Goal: Task Accomplishment & Management: Use online tool/utility

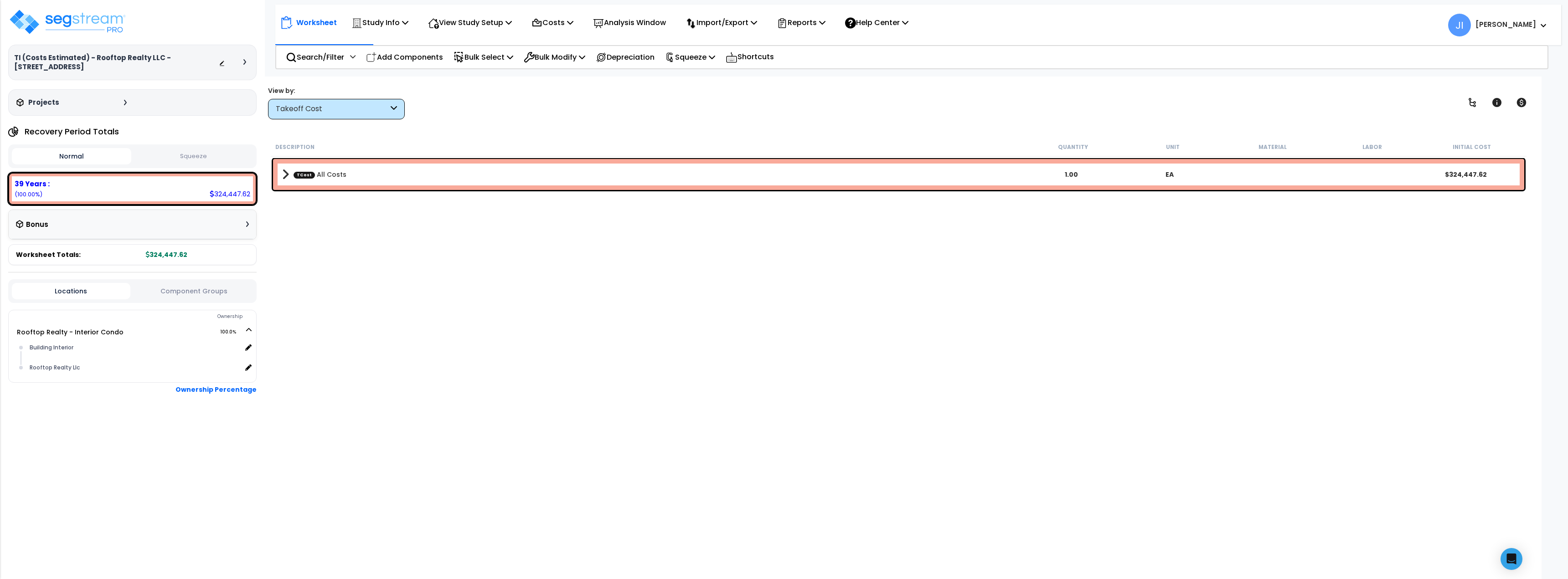
click at [67, 5] on div "TI (Costs Estimated) - Rooftop Realty LLC - [STREET_ADDRESS] Depreciable Tax Ba…" at bounding box center [132, 290] width 265 height 579
click at [52, 30] on img at bounding box center [67, 21] width 119 height 27
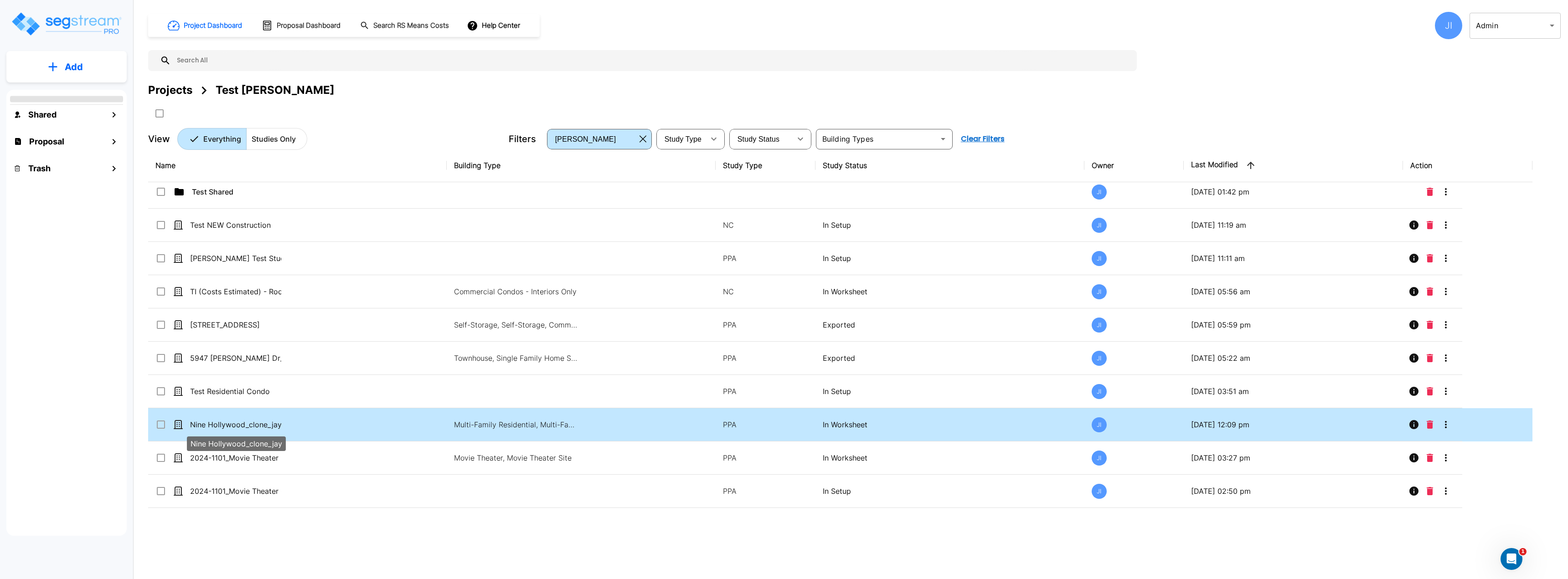
click at [217, 423] on p "Nine Hollywood_clone_jay" at bounding box center [236, 425] width 91 height 11
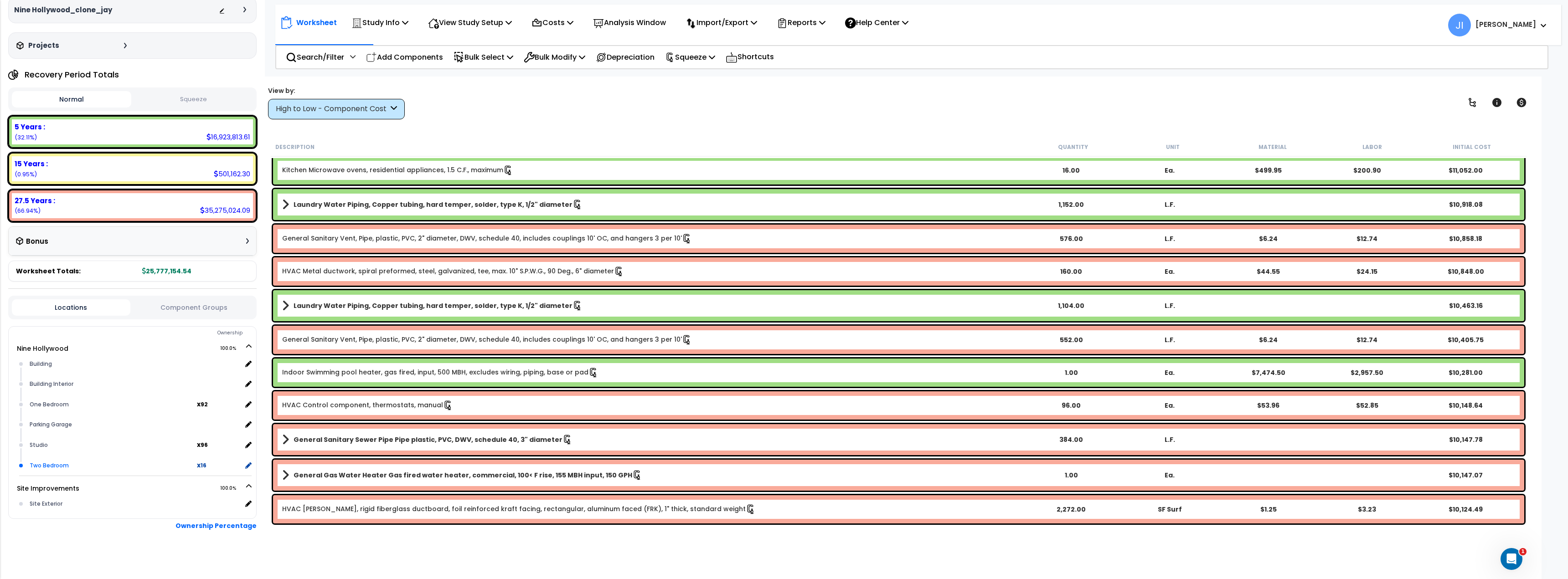
scroll to position [53, 0]
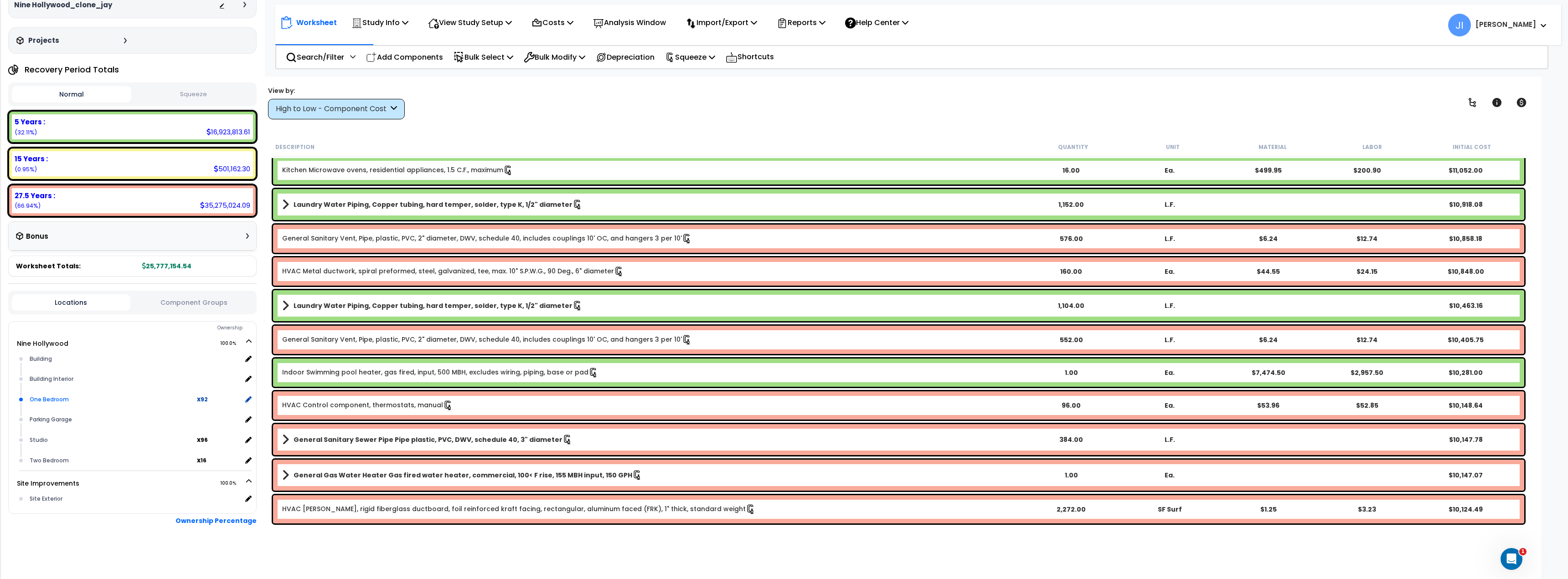
click at [77, 399] on div "One Bedroom" at bounding box center [112, 400] width 170 height 11
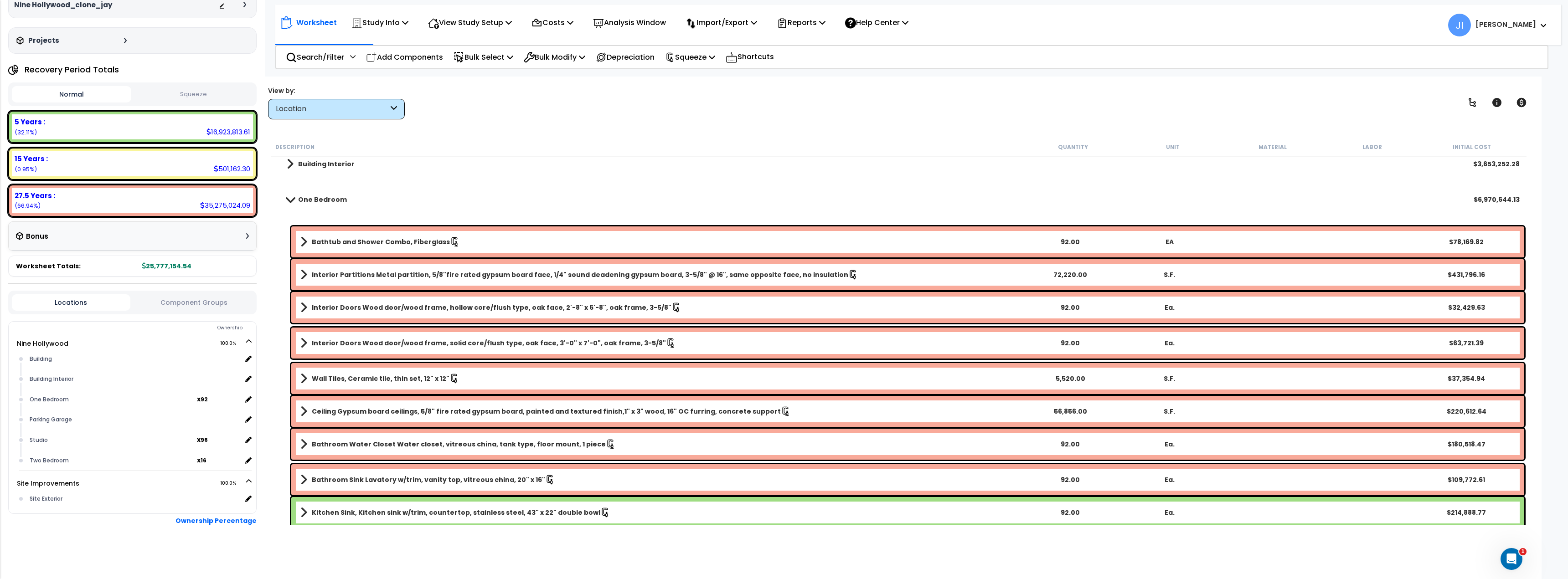
scroll to position [0, 0]
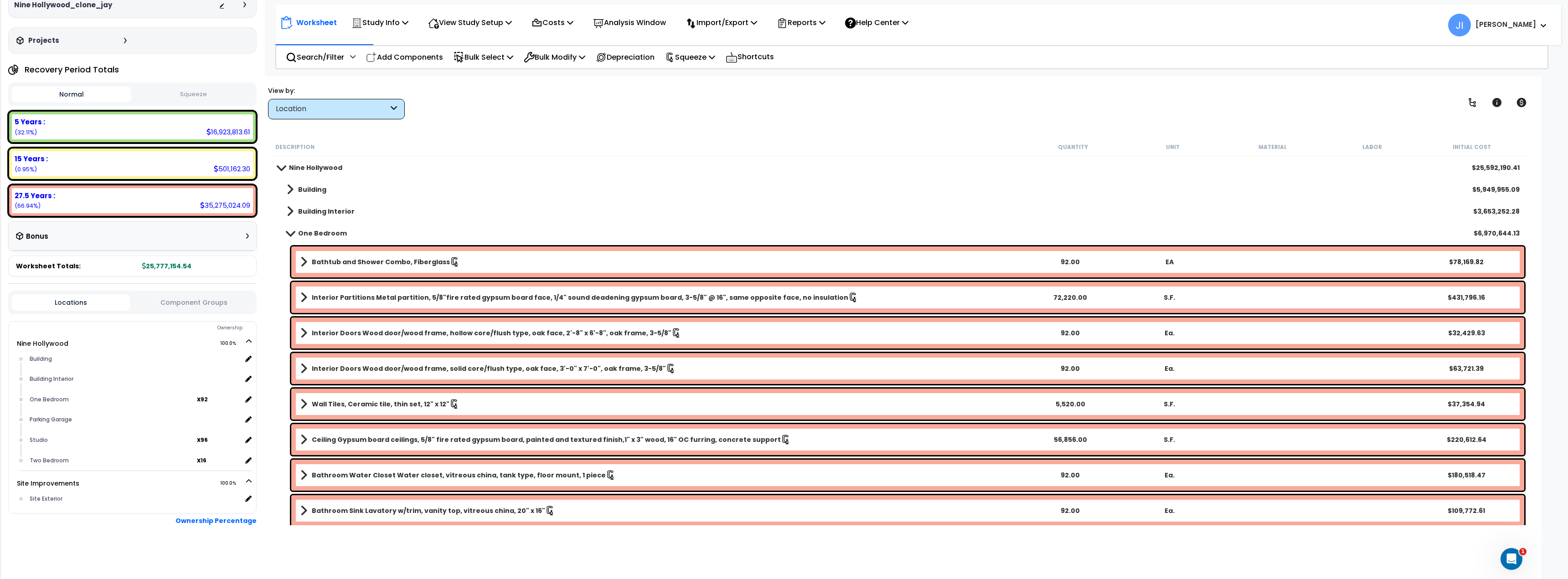
click at [478, 264] on link "Bathtub and Shower Combo, Fiberglass" at bounding box center [660, 262] width 719 height 13
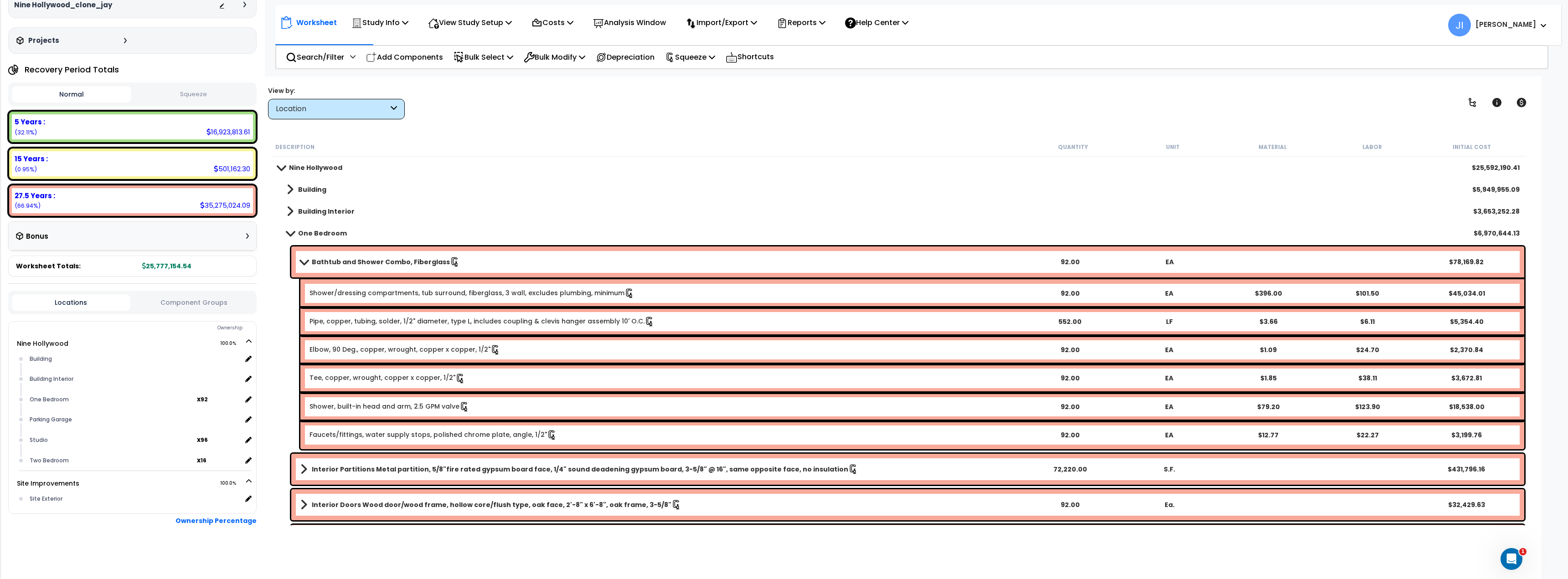
click at [478, 264] on link "Bathtub and Shower Combo, Fiberglass" at bounding box center [660, 262] width 719 height 13
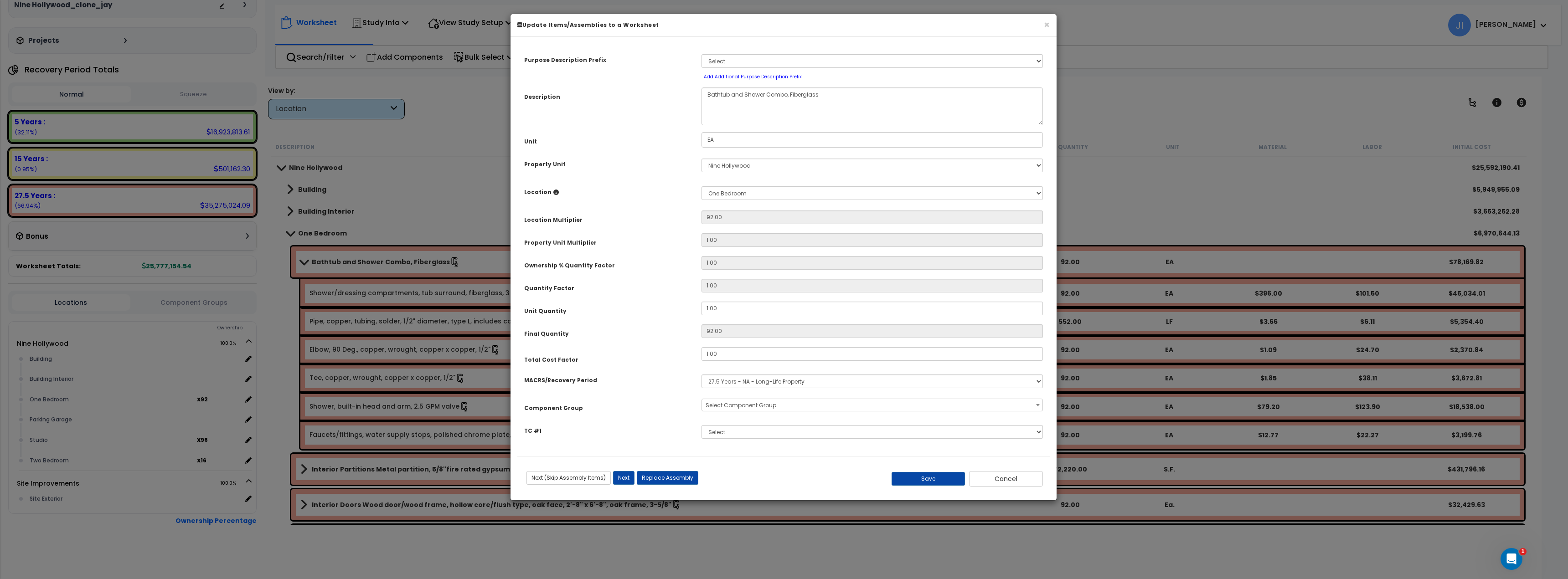
click at [1044, 480] on div "Save Cancel" at bounding box center [961, 478] width 177 height 15
click at [1023, 484] on button "Cancel" at bounding box center [1006, 478] width 74 height 15
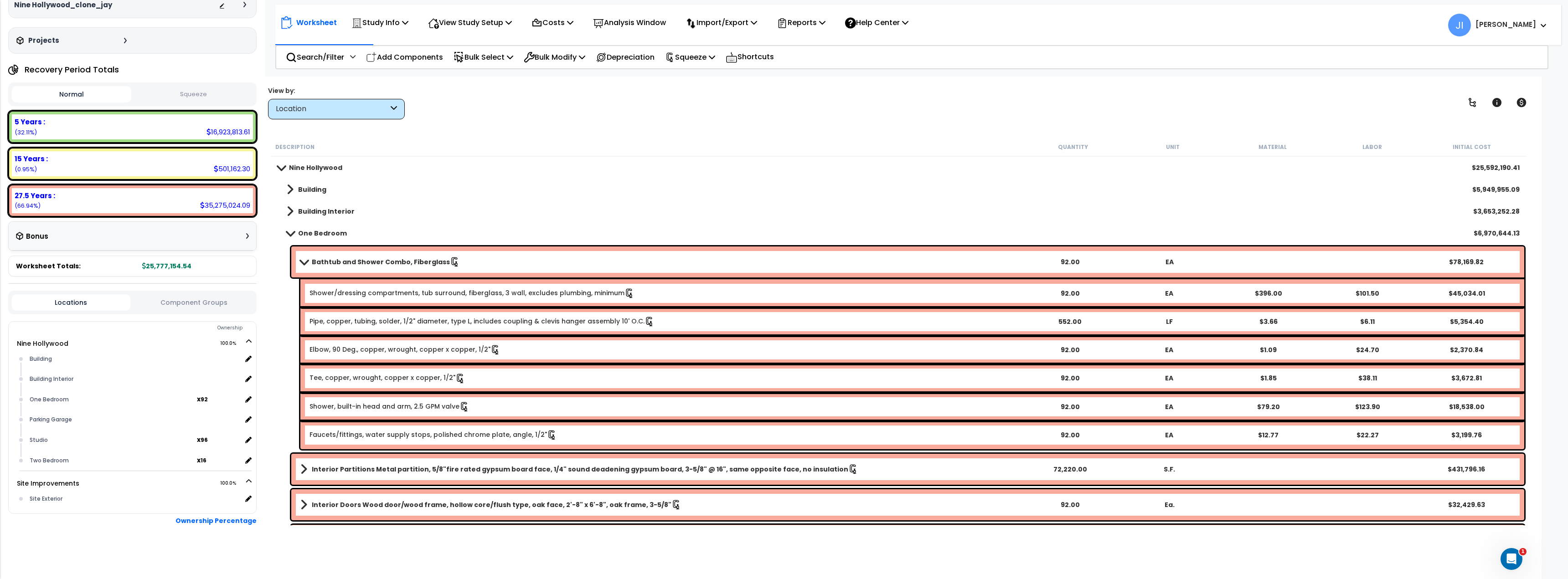
click at [505, 327] on div "Pipe, copper, tubing, solder, 1/2" diameter, type L, includes coupling & clevis…" at bounding box center [912, 321] width 1224 height 28
